Goal: Information Seeking & Learning: Check status

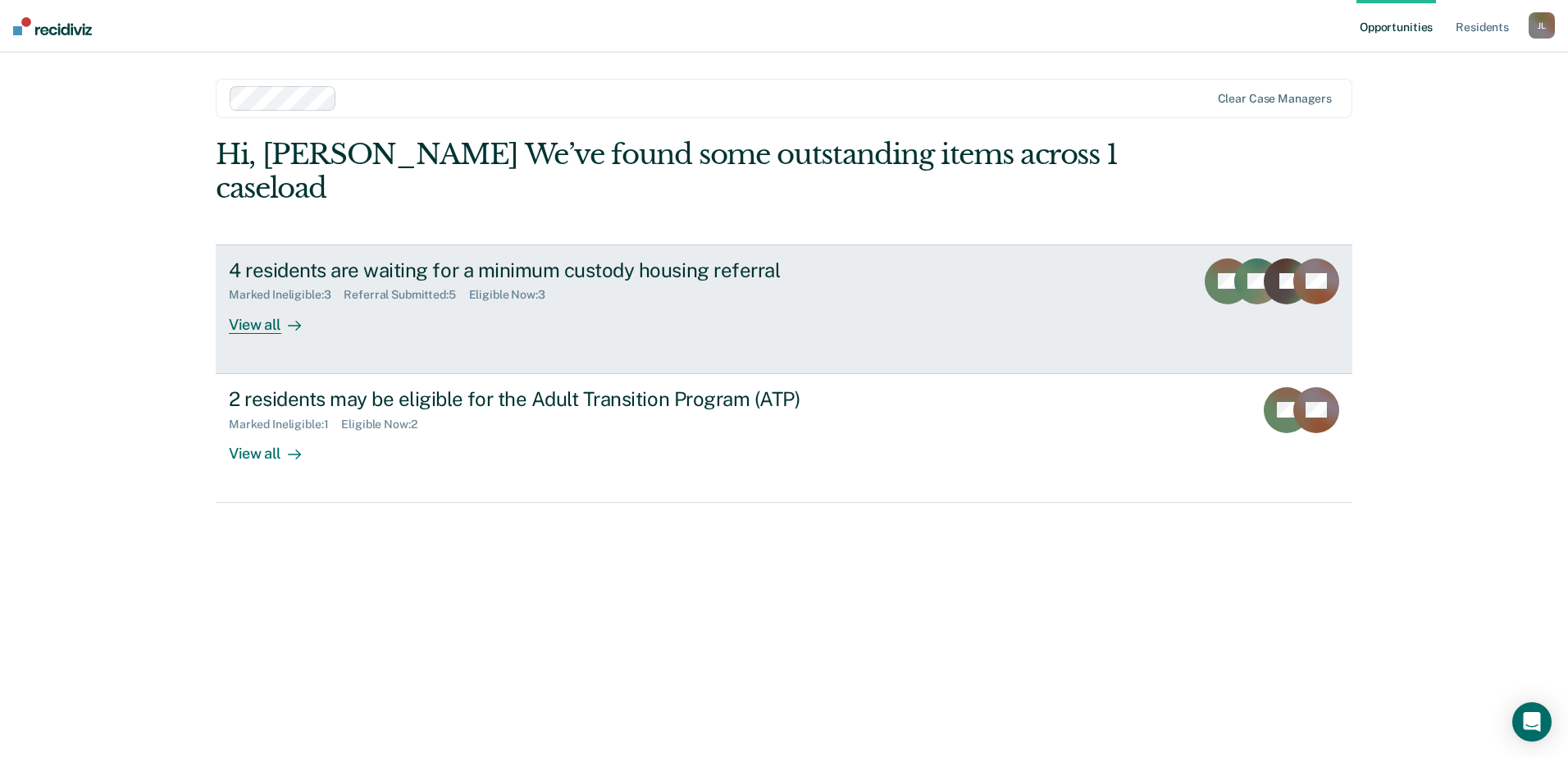
click at [688, 259] on div "4 residents are waiting for a minimum custody housing referral" at bounding box center [516, 271] width 576 height 24
